Goal: Complete application form

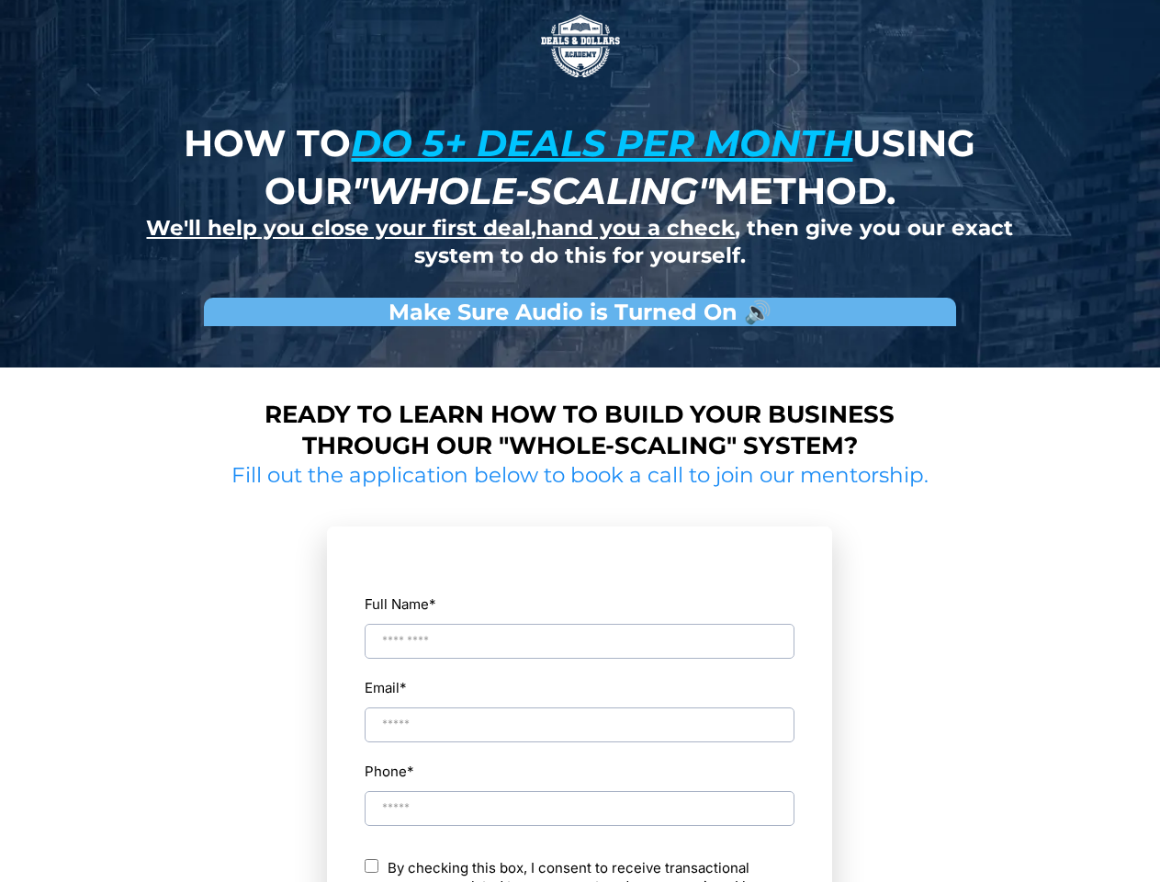
click at [581, 46] on img at bounding box center [581, 46] width 92 height 92
click at [580, 625] on input "Full Name *" at bounding box center [580, 641] width 430 height 35
click at [580, 708] on div "Email *" at bounding box center [580, 708] width 432 height 69
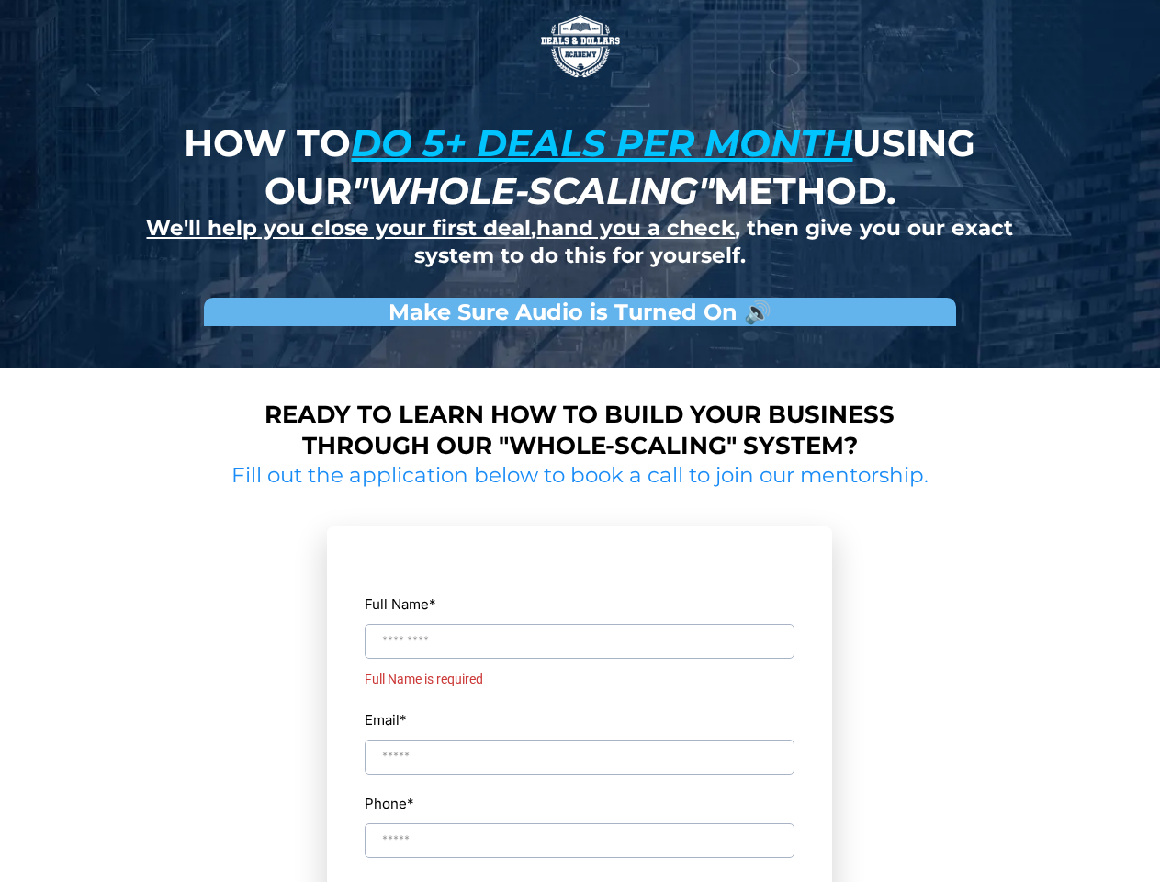
click at [580, 792] on div "Full Name * Full Name is required Email * Phone * ch By checking this box, I co…" at bounding box center [580, 824] width 432 height 555
click at [580, 870] on input "Phone *" at bounding box center [580, 872] width 430 height 35
